Goal: Task Accomplishment & Management: Complete application form

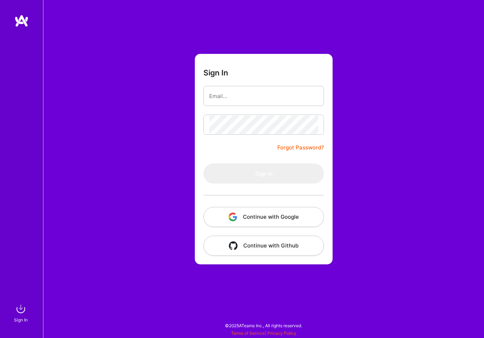
click at [262, 212] on button "Continue with Google" at bounding box center [264, 217] width 121 height 20
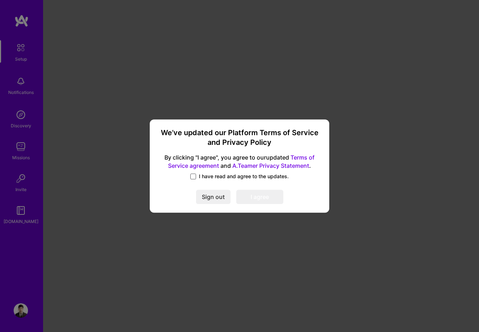
click at [193, 177] on span at bounding box center [193, 177] width 6 height 6
click at [0, 0] on input "I have read and agree to the updates." at bounding box center [0, 0] width 0 height 0
click at [250, 198] on button "I agree" at bounding box center [259, 197] width 47 height 14
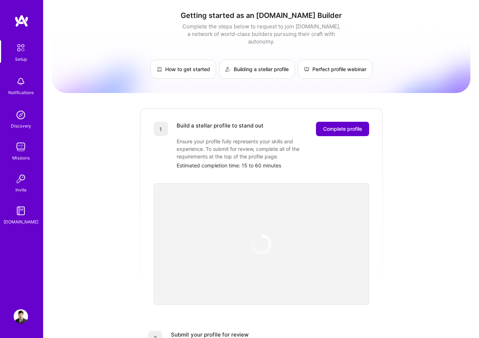
click at [331, 125] on span "Complete profile" at bounding box center [342, 128] width 39 height 7
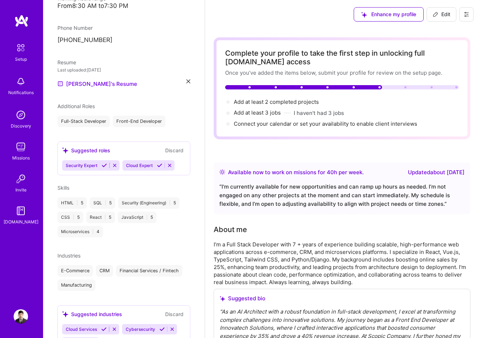
scroll to position [211, 0]
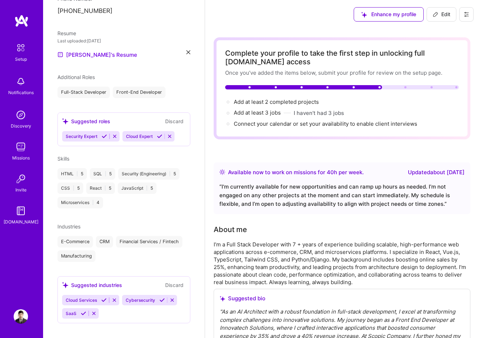
click at [444, 11] on span "Edit" at bounding box center [442, 14] width 18 height 7
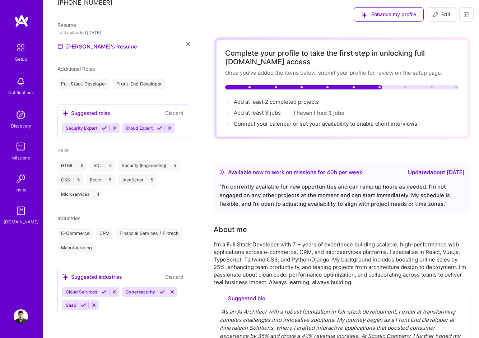
select select "US"
select select "Right Now"
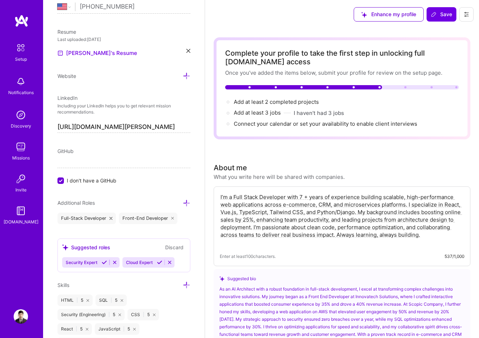
click at [131, 127] on input "[URL][DOMAIN_NAME][PERSON_NAME]" at bounding box center [123, 126] width 133 height 11
click at [162, 153] on div "GitHub" at bounding box center [123, 151] width 133 height 8
click at [445, 15] on span "Save" at bounding box center [441, 14] width 21 height 7
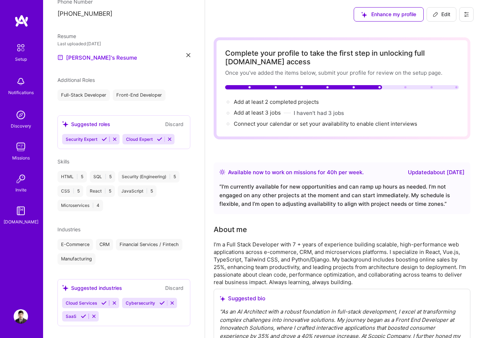
scroll to position [211, 0]
